Goal: Complete application form

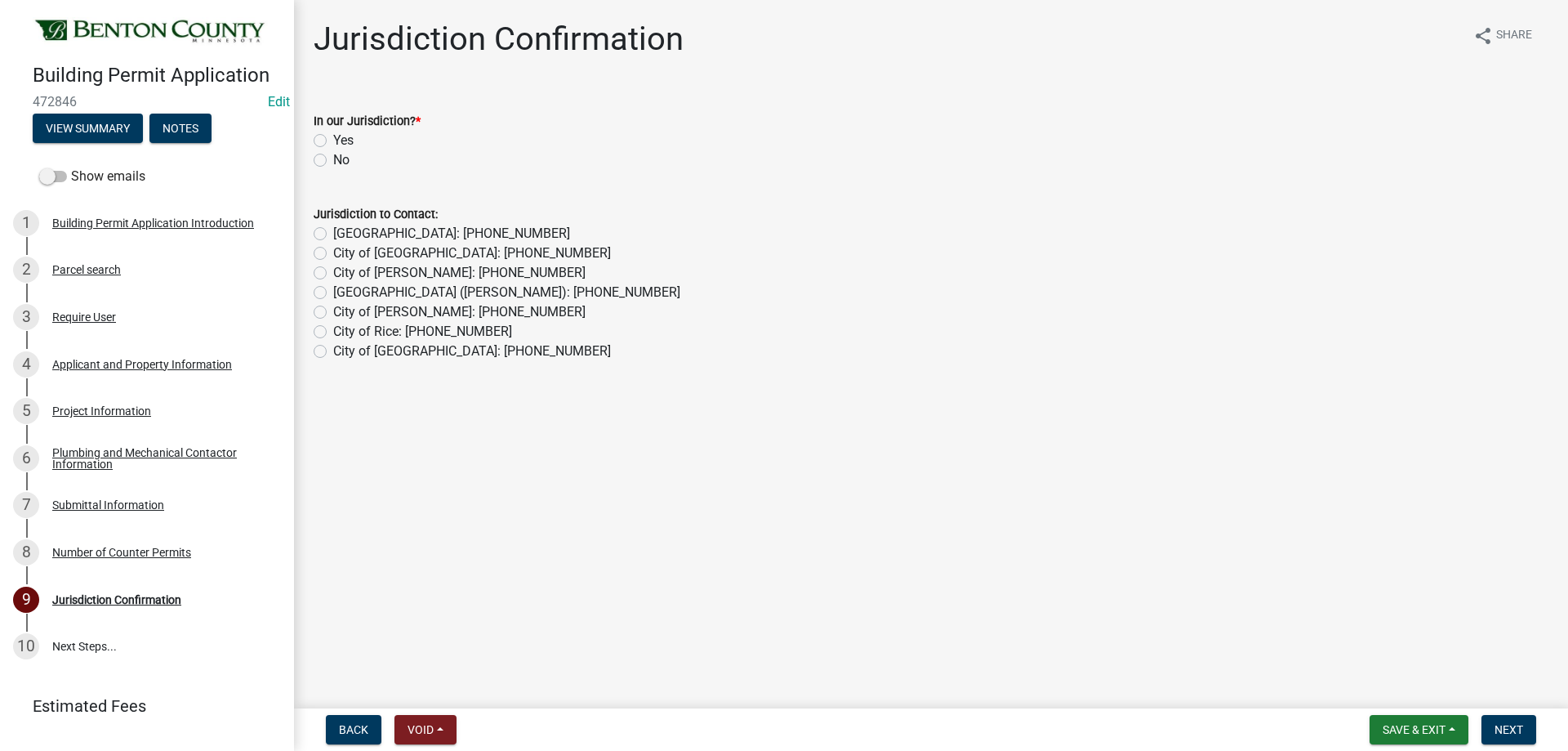
click at [333, 143] on label "Yes" at bounding box center [343, 140] width 20 height 19
click at [333, 142] on input "Yes" at bounding box center [338, 135] width 10 height 10
radio input "true"
click at [1523, 726] on span "Next" at bounding box center [1508, 730] width 29 height 13
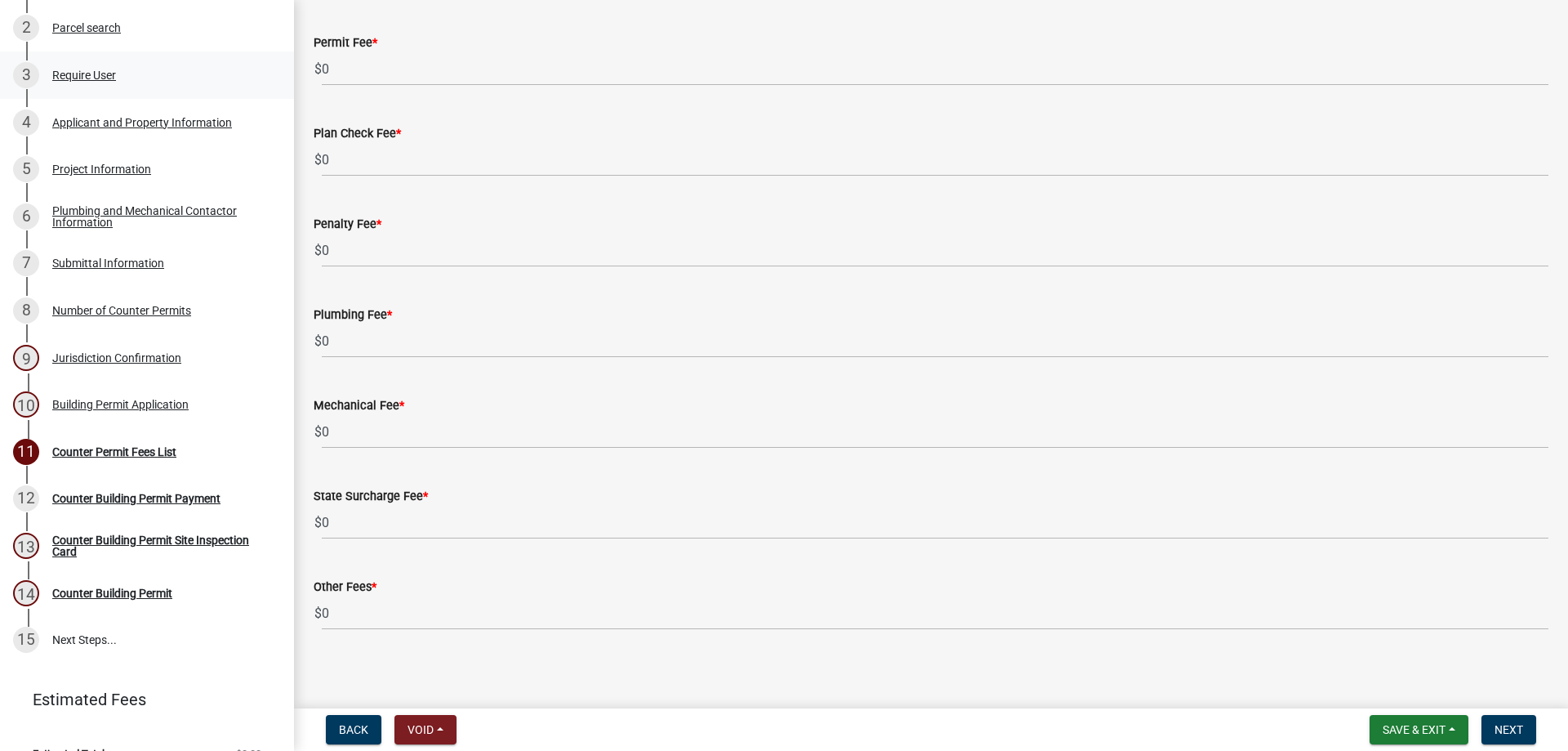
scroll to position [245, 0]
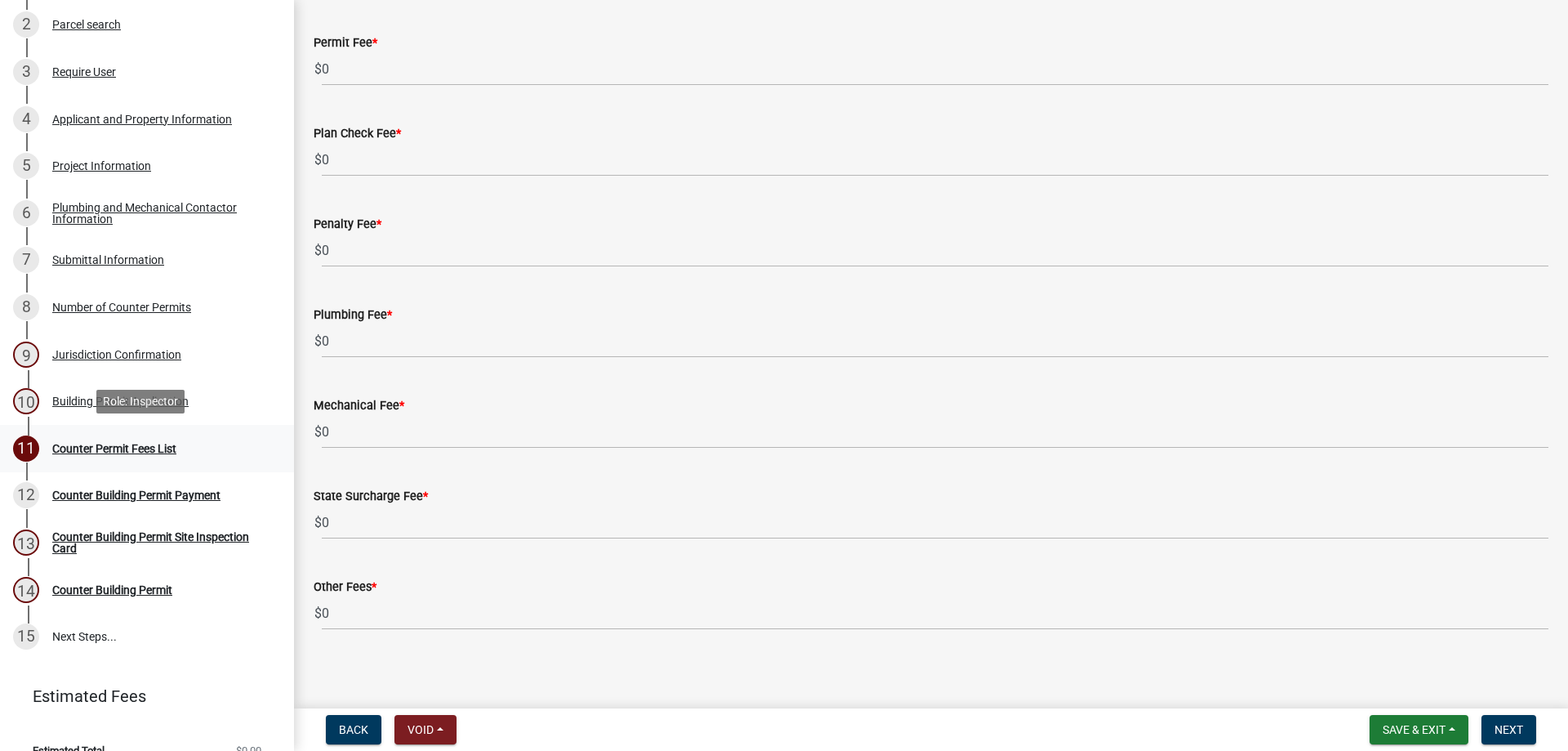
click at [124, 447] on div "Counter Permit Fees List" at bounding box center [114, 448] width 124 height 11
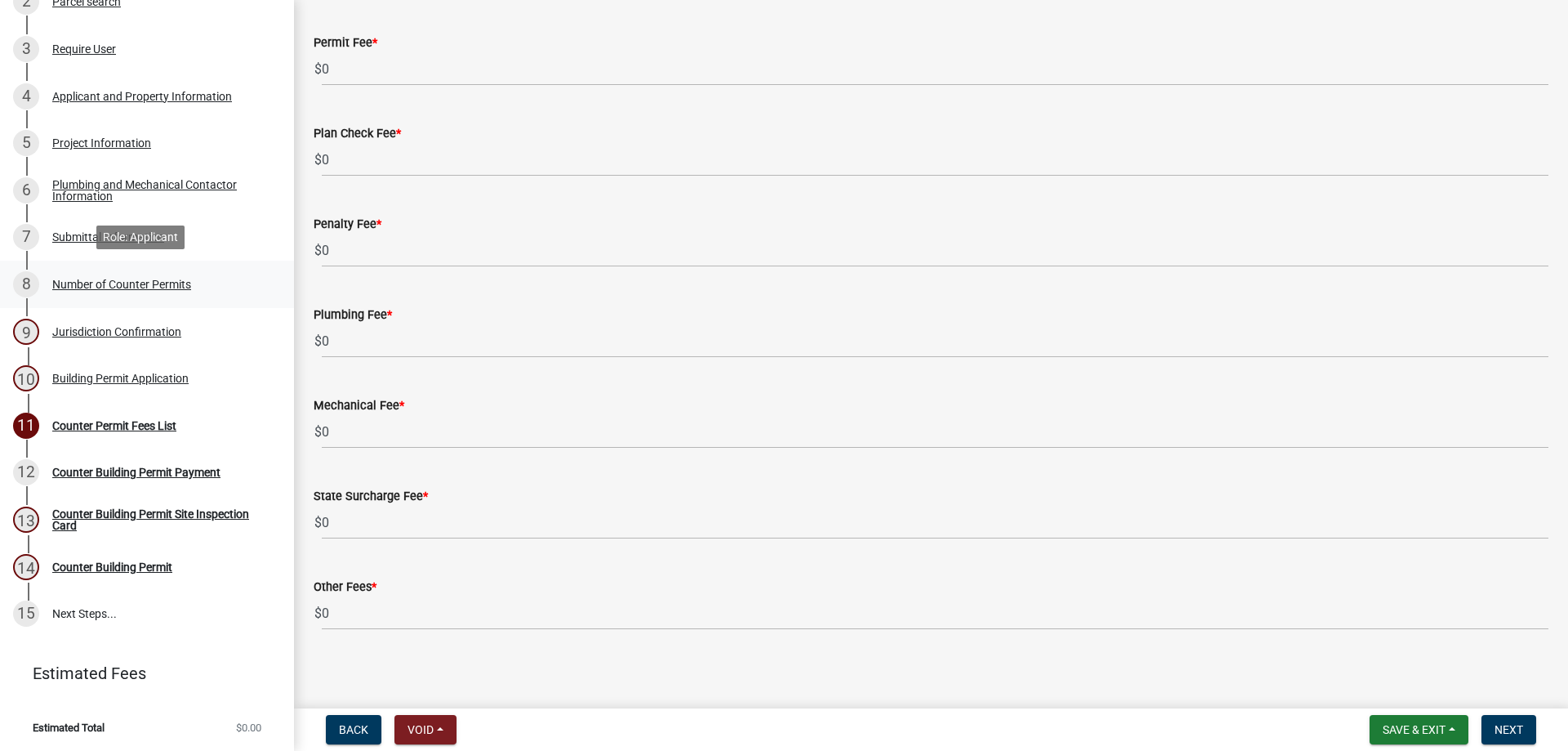
click at [146, 282] on div "Number of Counter Permits" at bounding box center [121, 284] width 139 height 11
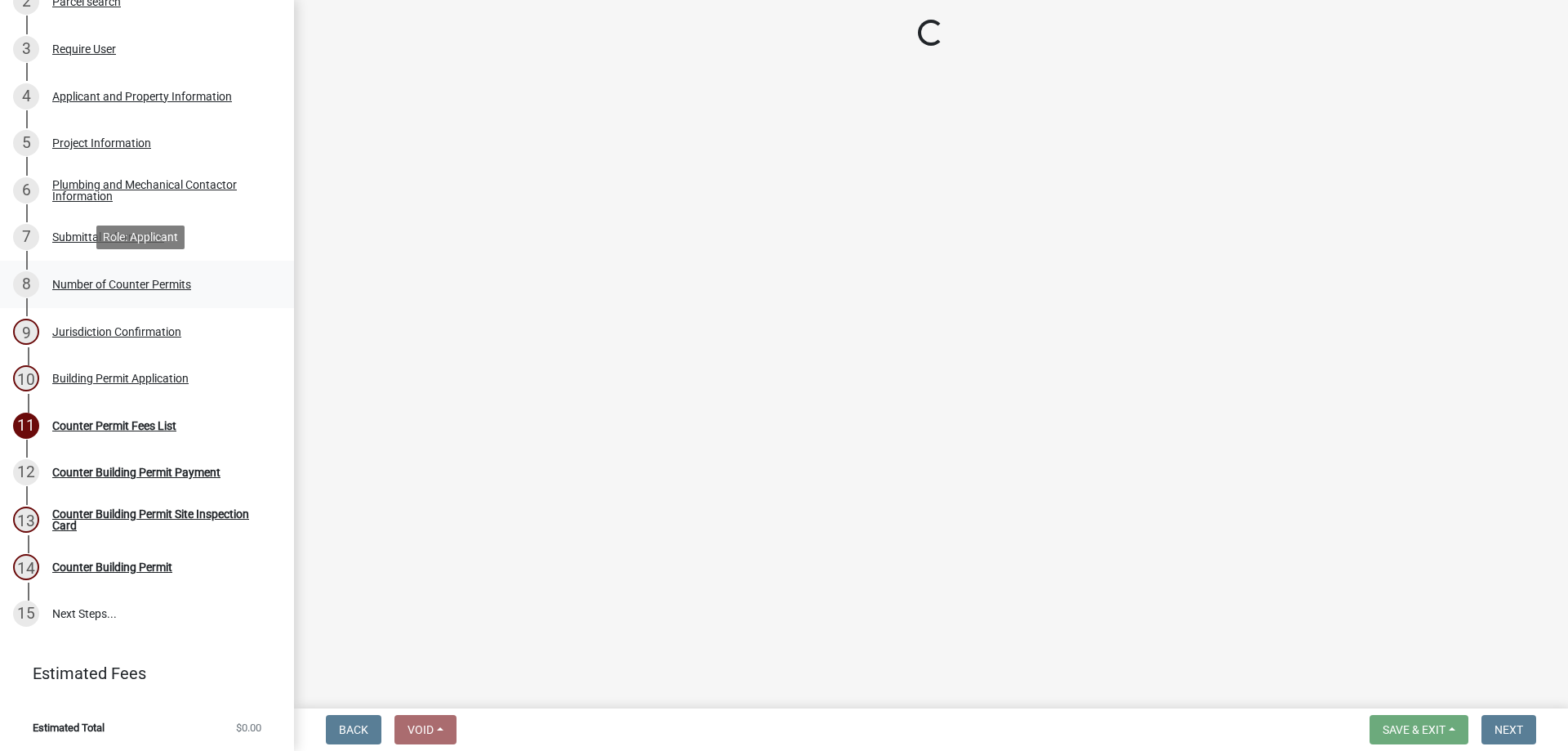
scroll to position [0, 0]
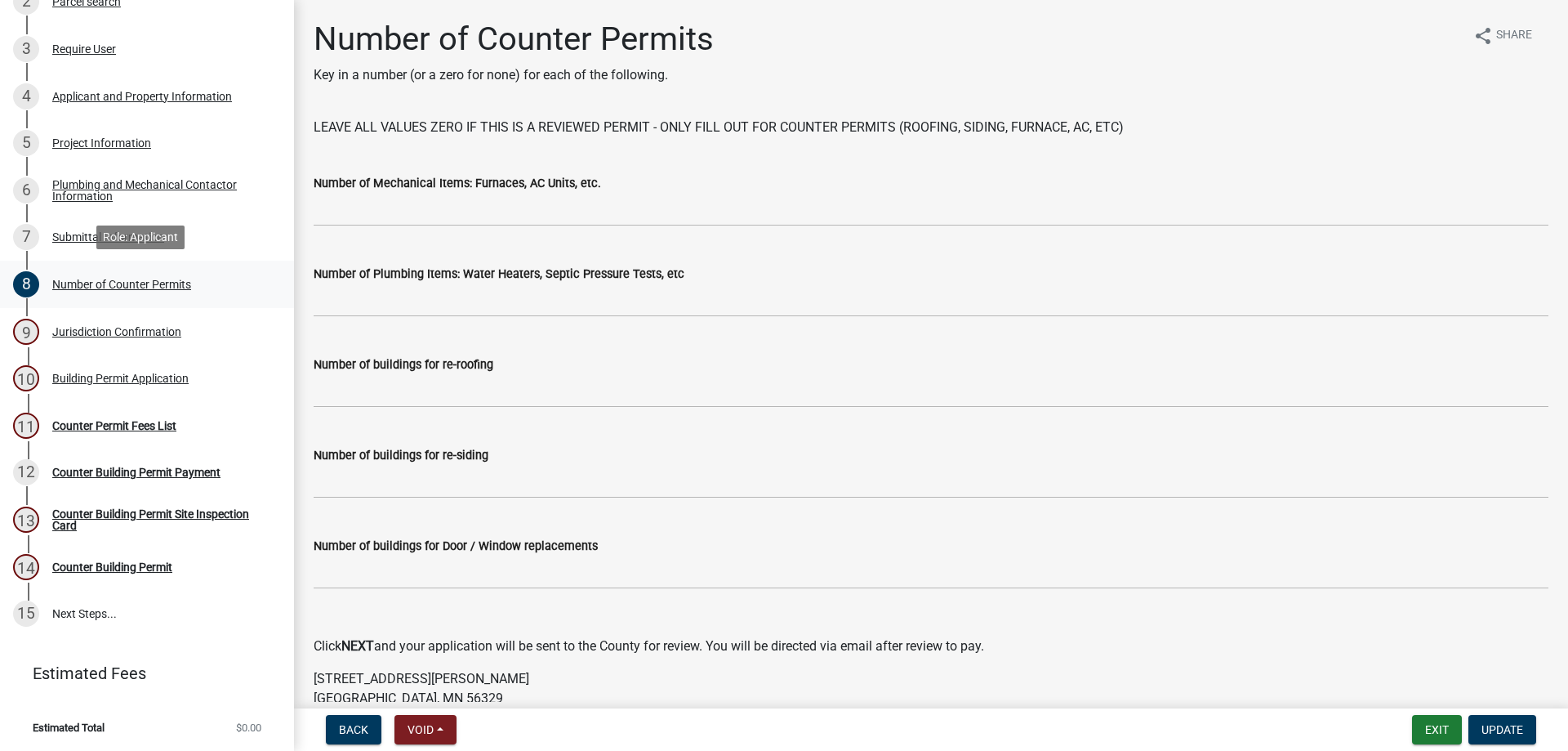
click at [163, 284] on div "Number of Counter Permits" at bounding box center [121, 284] width 139 height 11
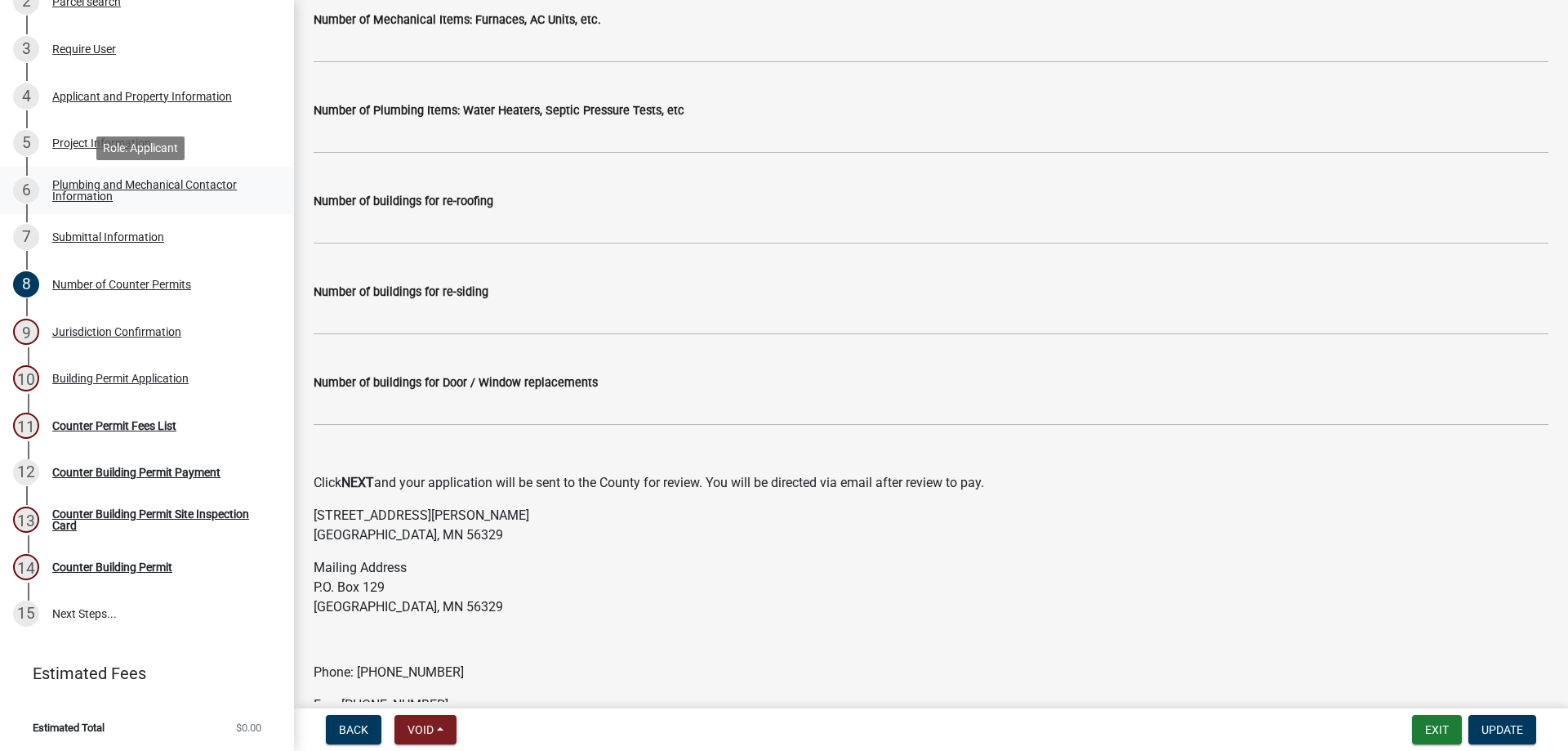
scroll to position [186, 0]
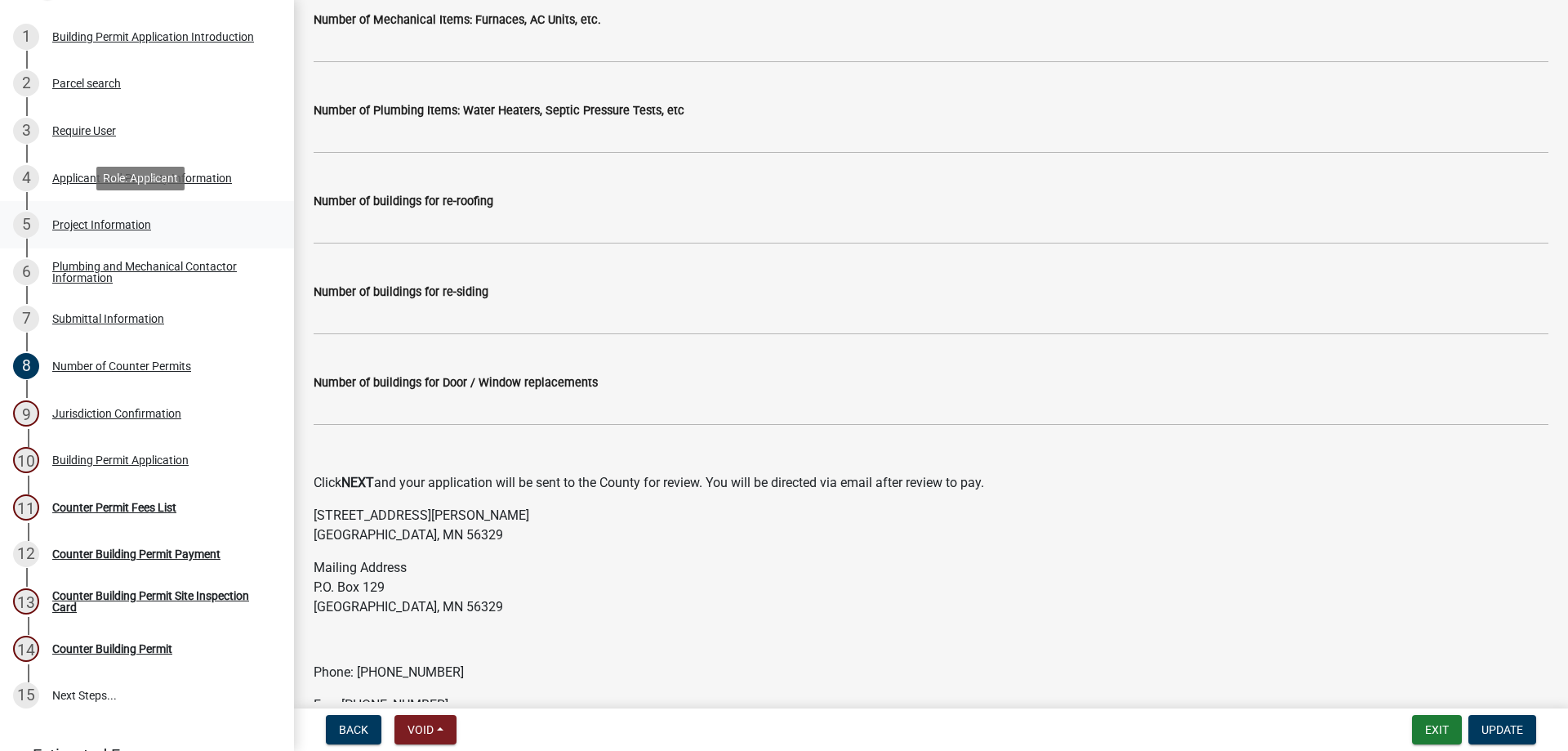
click at [107, 219] on div "Project Information" at bounding box center [101, 224] width 99 height 11
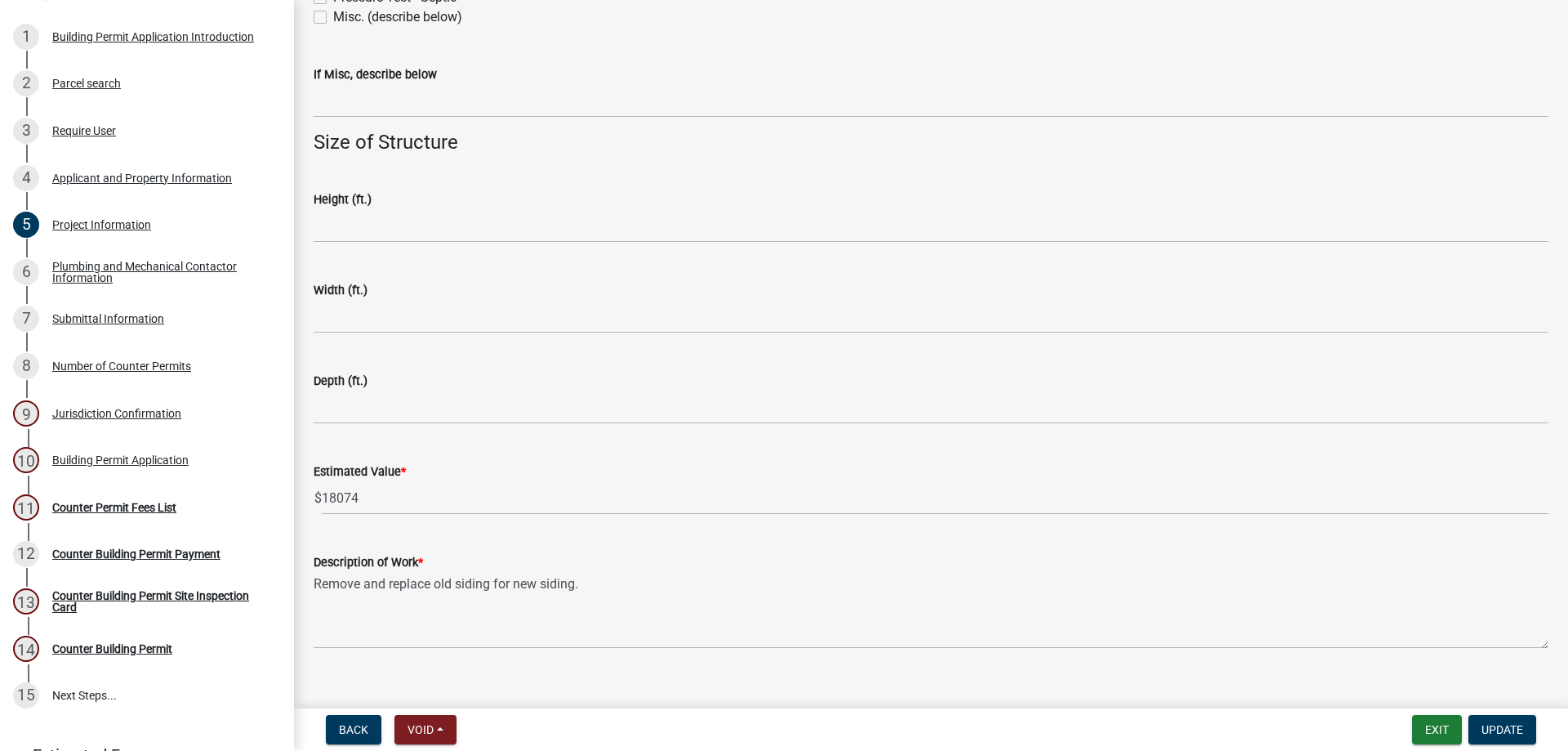
scroll to position [972, 0]
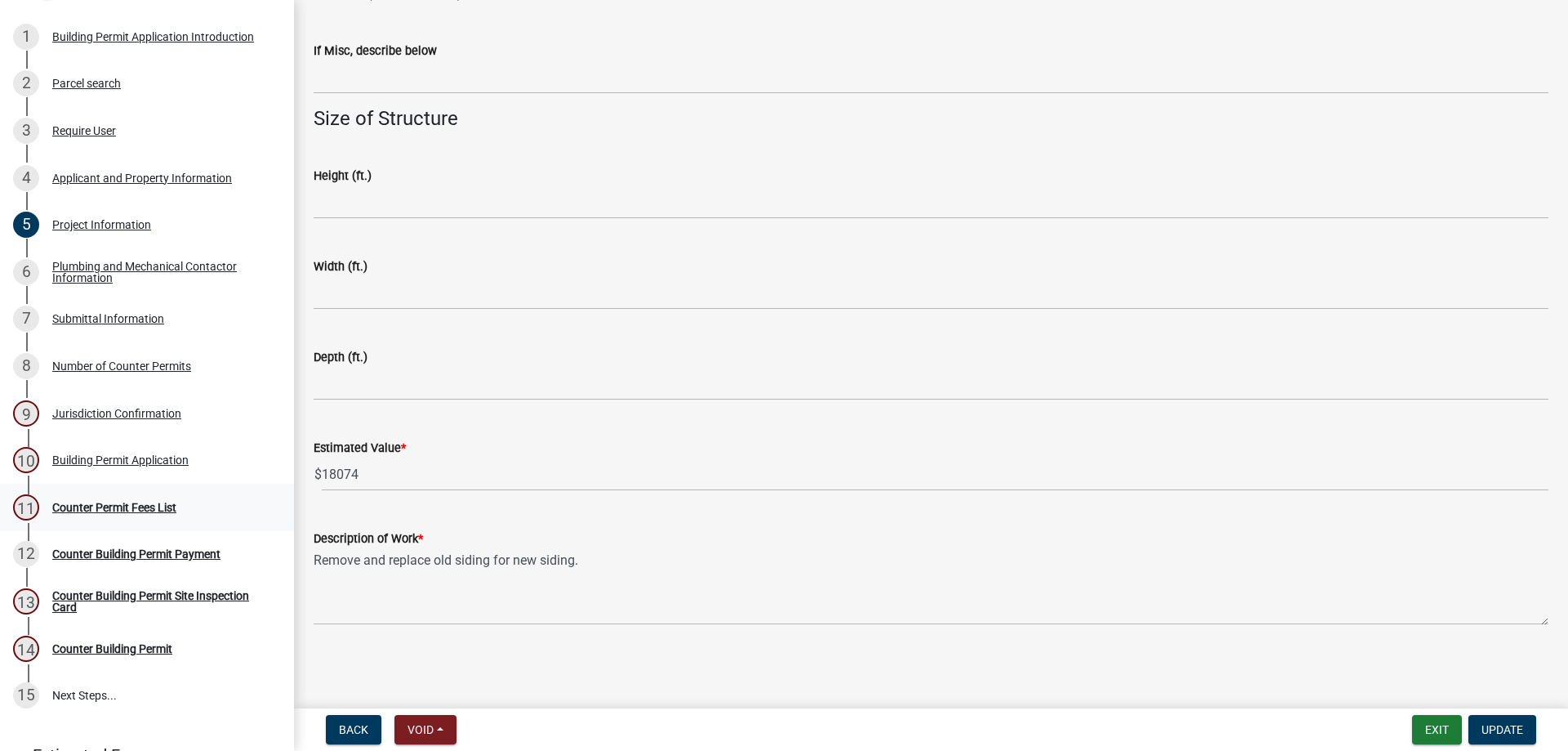
click at [110, 502] on div "Counter Permit Fees List" at bounding box center [114, 507] width 124 height 11
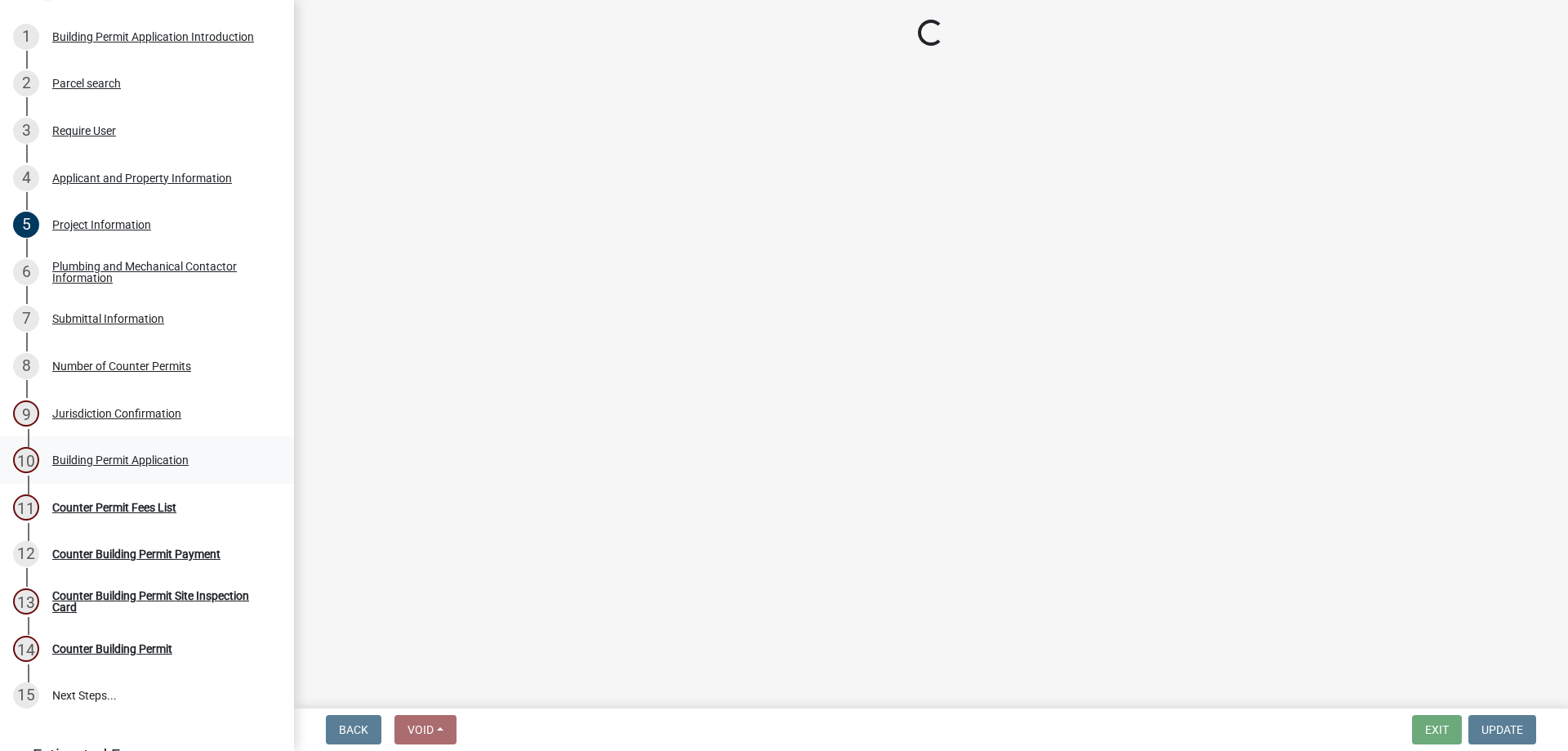
scroll to position [0, 0]
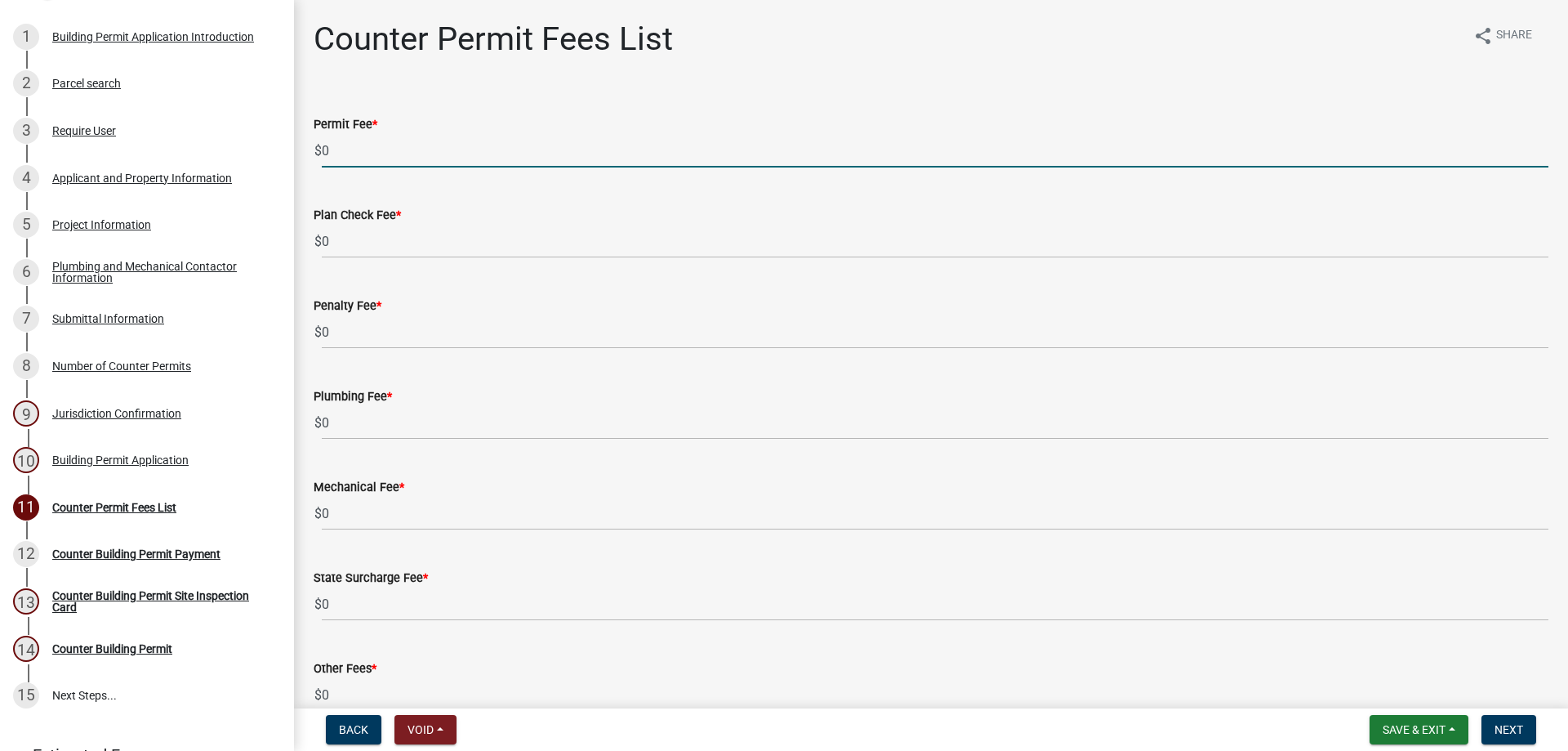
drag, startPoint x: 385, startPoint y: 174, endPoint x: 351, endPoint y: 147, distance: 43.4
click at [348, 156] on wm-data-entity-input "Permit Fee * $ 0" at bounding box center [931, 137] width 1235 height 91
drag, startPoint x: 342, startPoint y: 144, endPoint x: 271, endPoint y: 135, distance: 71.6
click at [271, 135] on div "Building Permit Application 2025-BP-224 Edit View Summary Notes Show emails 1 B…" at bounding box center [784, 375] width 1568 height 751
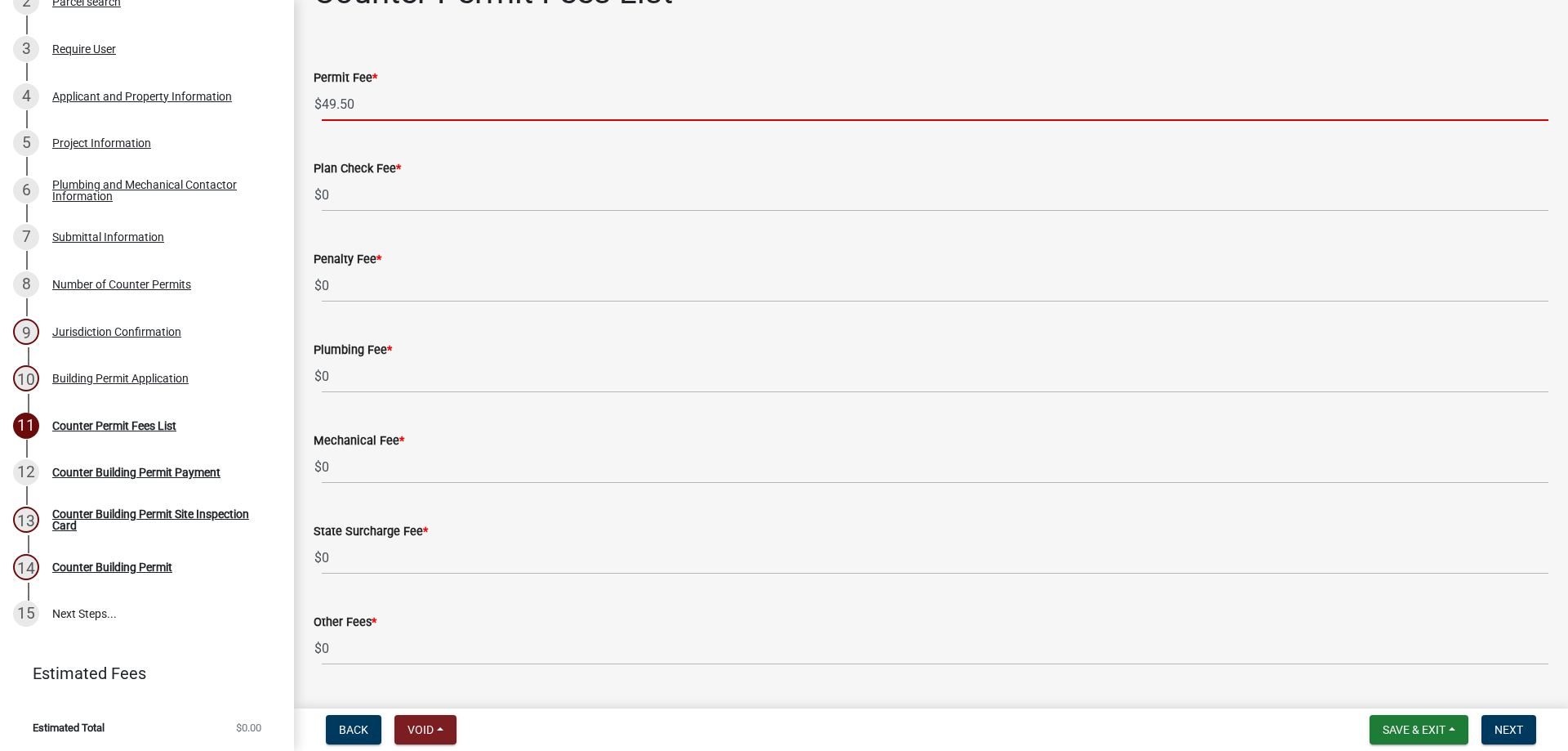
scroll to position [88, 0]
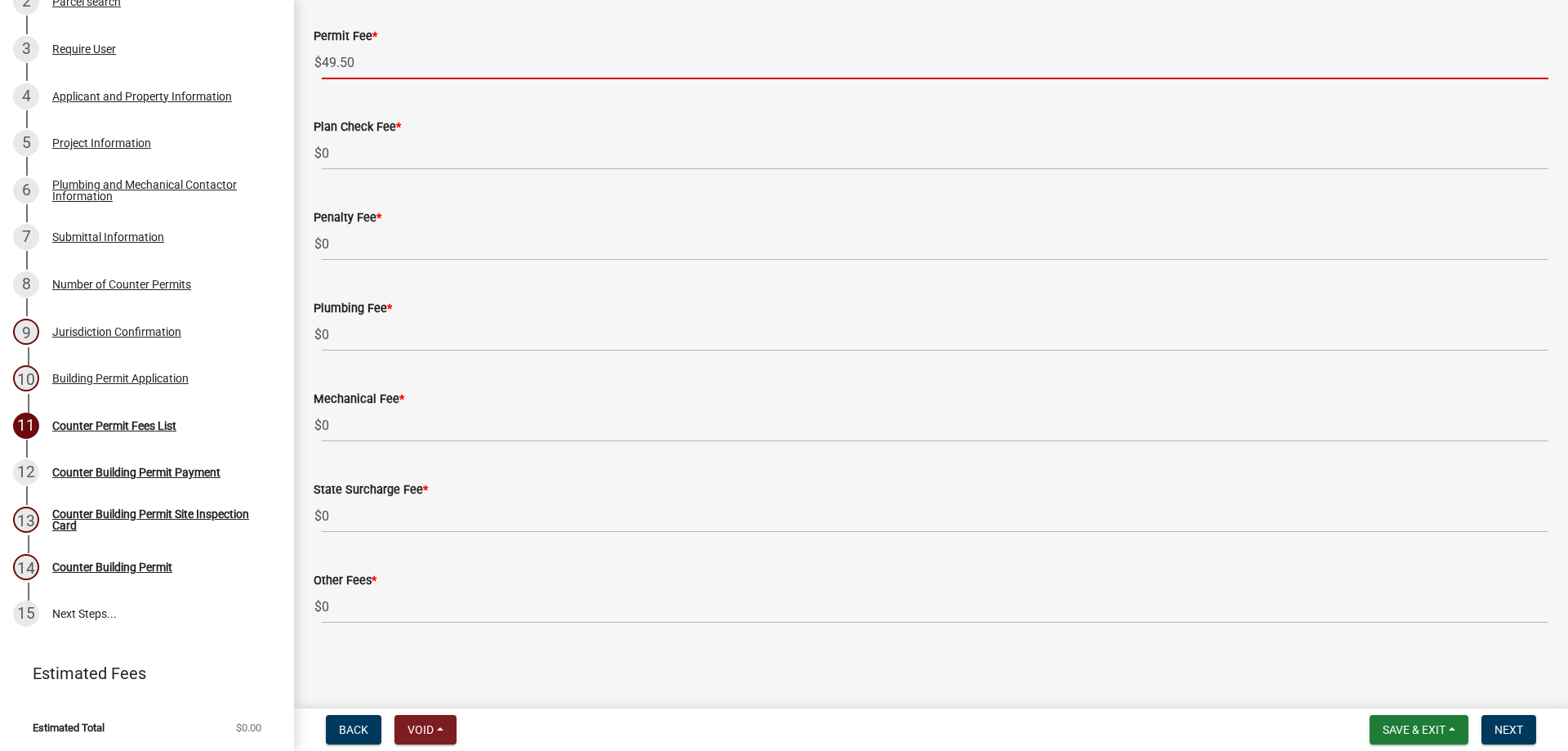
type input "49.50"
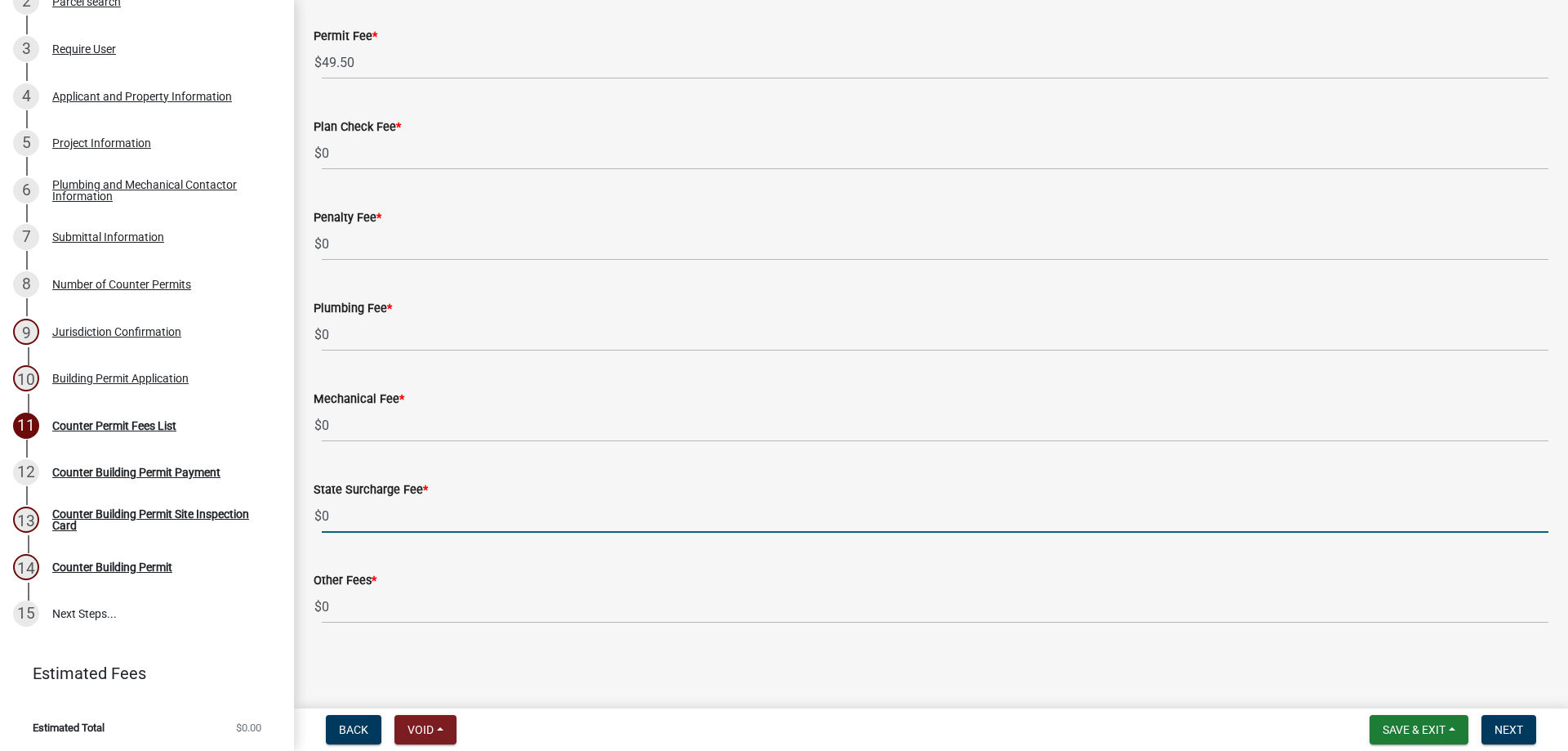
drag, startPoint x: 394, startPoint y: 516, endPoint x: 318, endPoint y: 531, distance: 77.5
click at [318, 532] on div "$ 0" at bounding box center [931, 516] width 1235 height 33
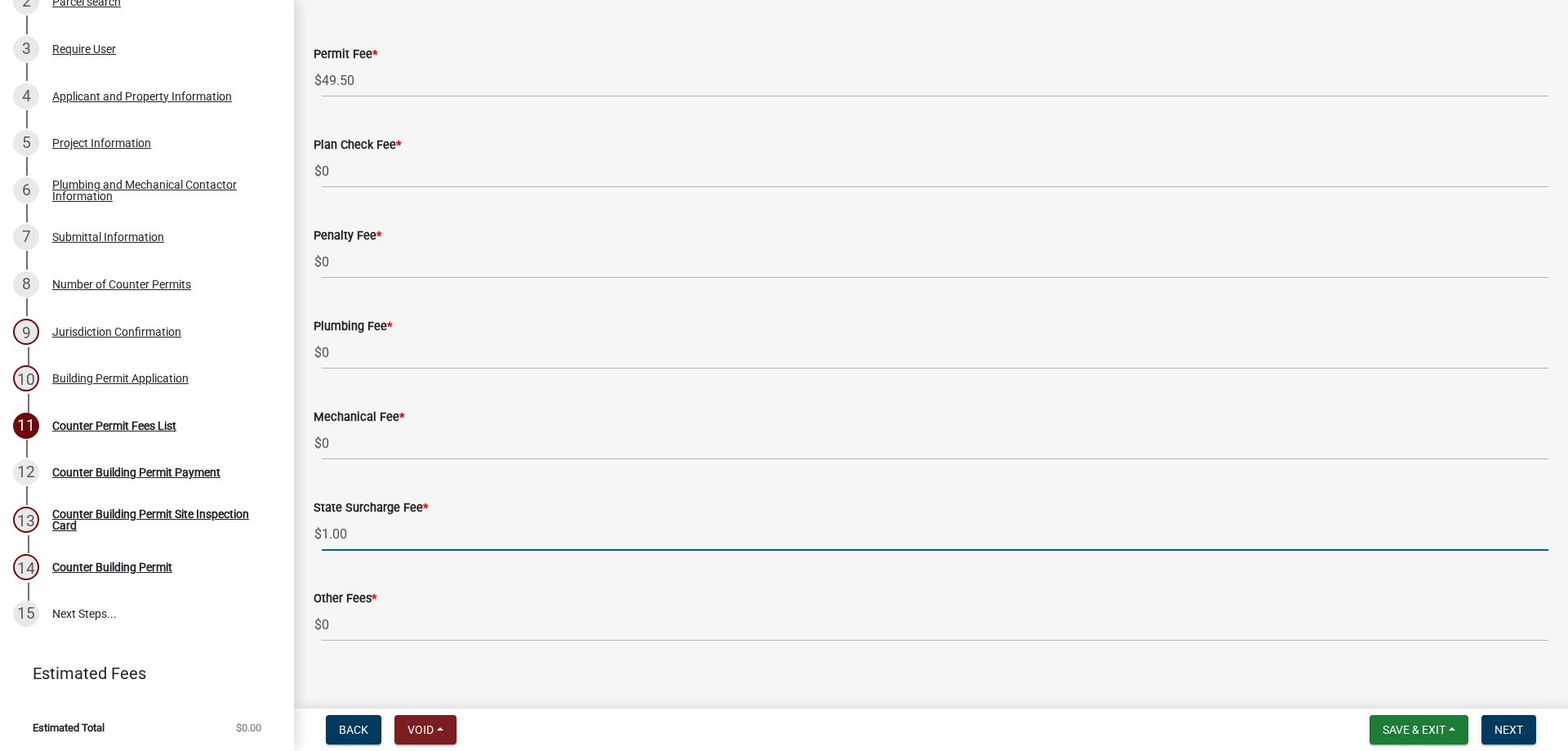
scroll to position [81, 0]
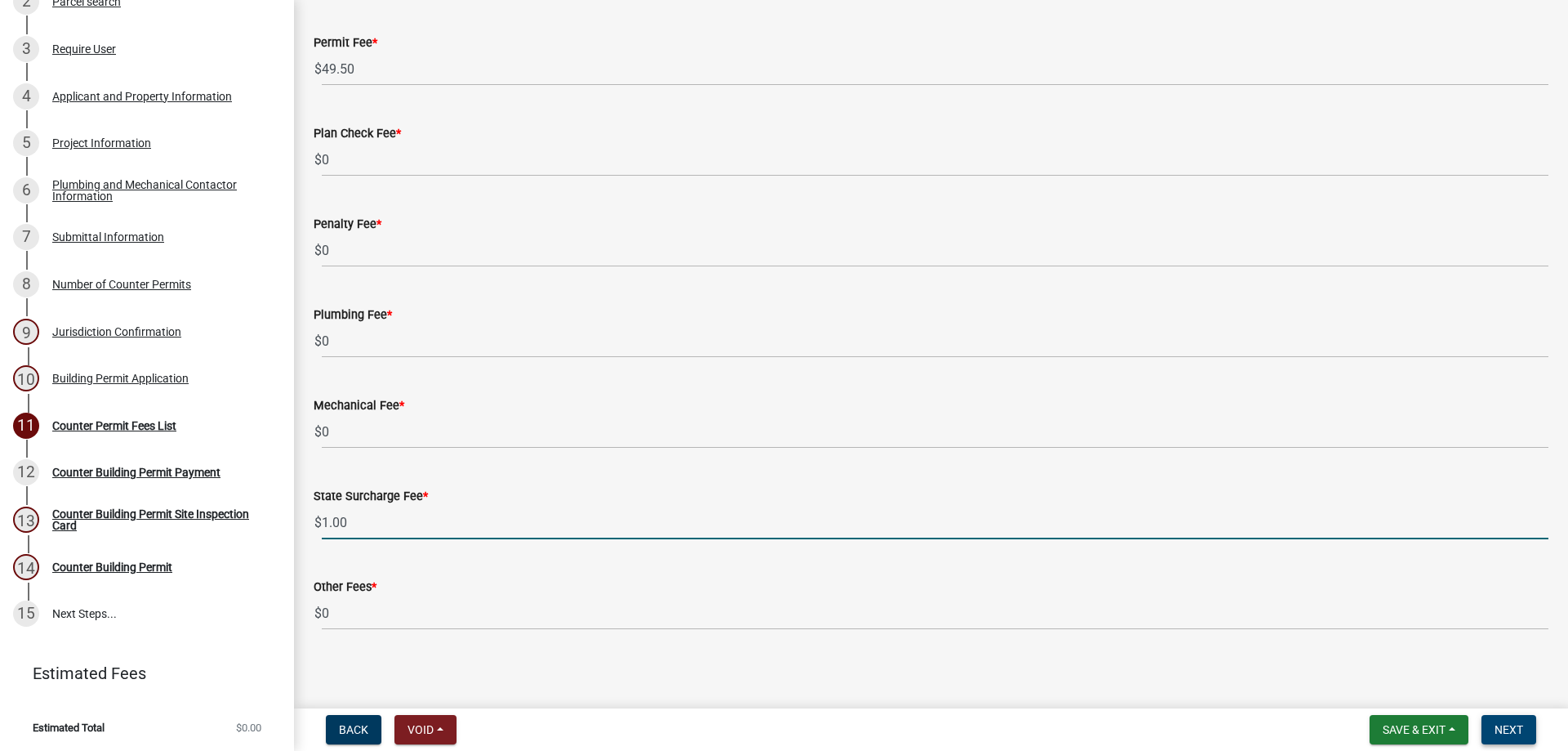
type input "1.00"
click at [1513, 717] on button "Next" at bounding box center [1508, 730] width 55 height 30
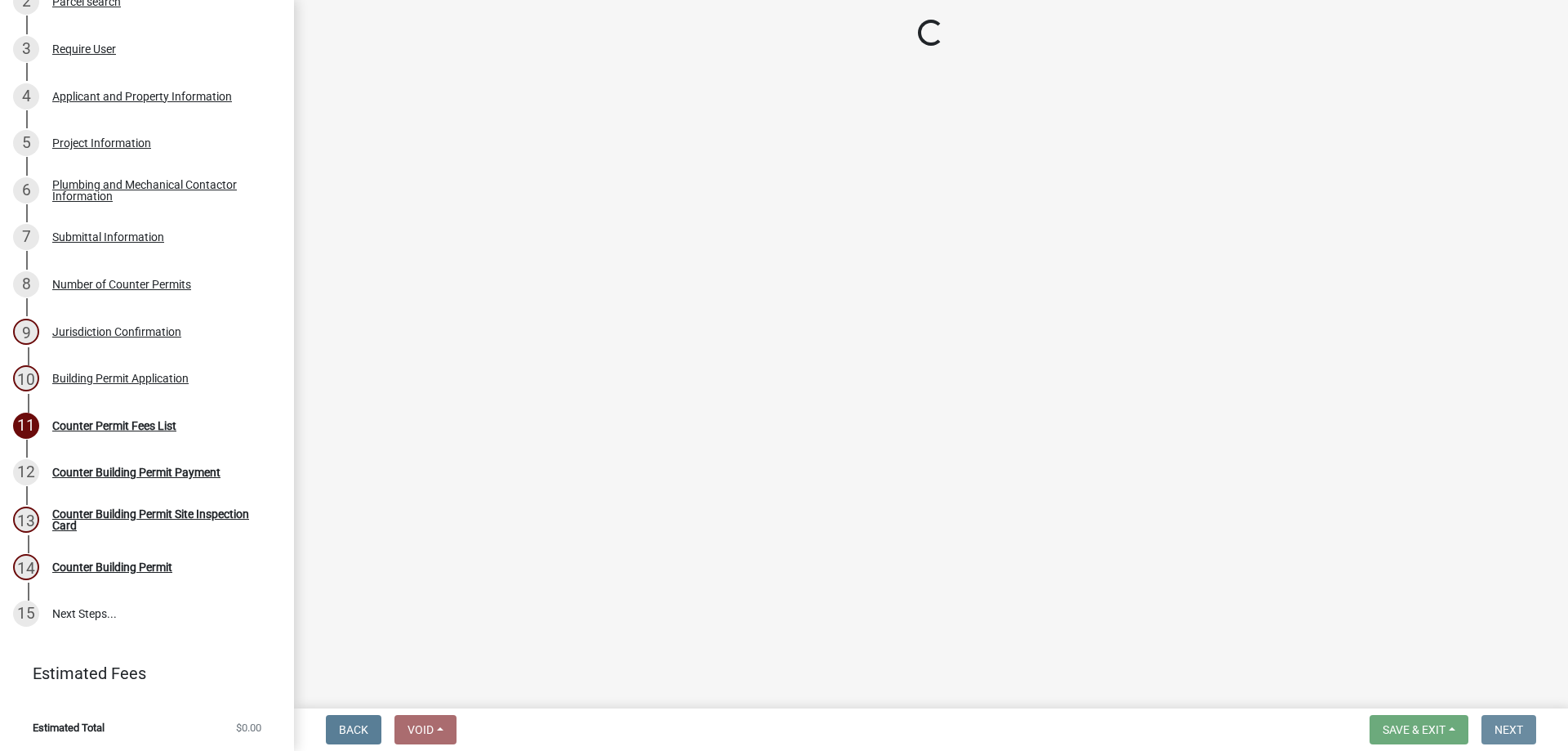
scroll to position [0, 0]
select select "3: 3"
